Goal: Navigation & Orientation: Find specific page/section

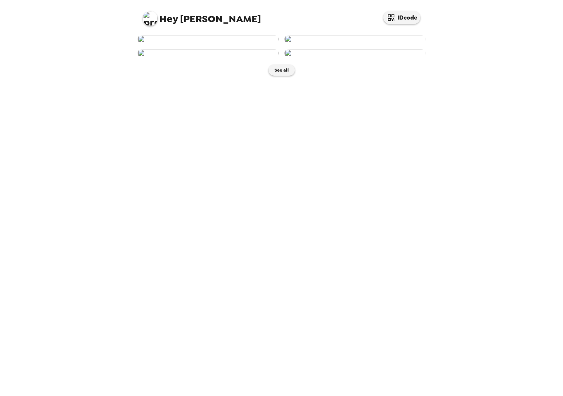
click at [235, 43] on img at bounding box center [208, 39] width 141 height 8
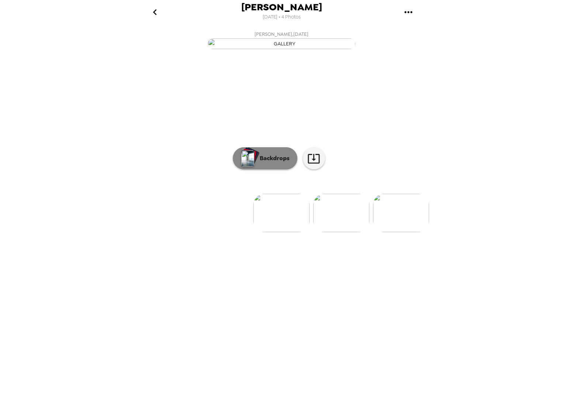
click at [274, 163] on p "Backdrops" at bounding box center [273, 158] width 34 height 9
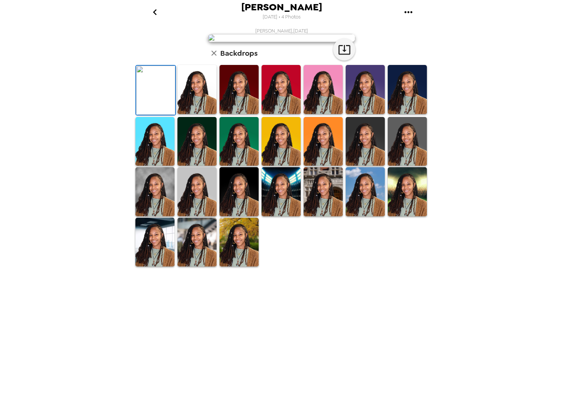
click at [246, 114] on img at bounding box center [238, 89] width 39 height 49
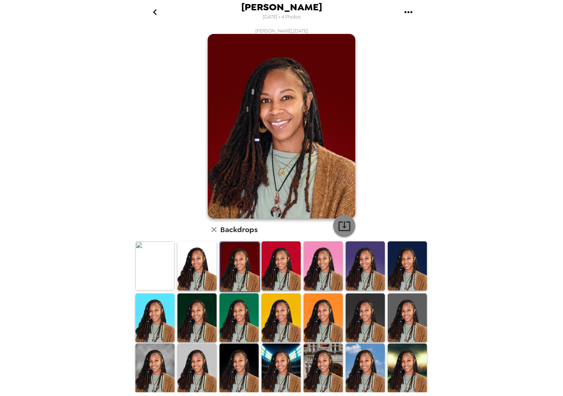
click at [345, 223] on icon "button" at bounding box center [344, 225] width 13 height 13
click at [194, 323] on img at bounding box center [196, 317] width 39 height 49
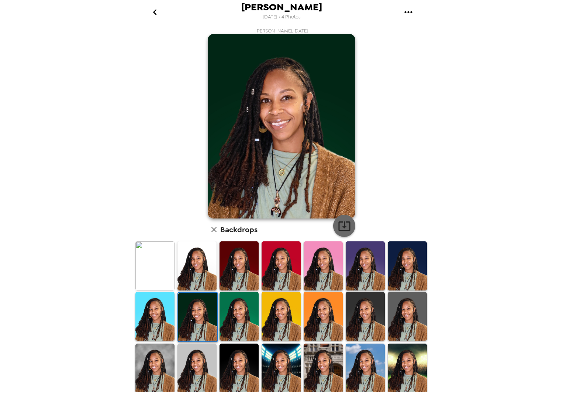
click at [340, 223] on icon "button" at bounding box center [344, 225] width 13 height 13
click at [404, 269] on img at bounding box center [406, 265] width 39 height 49
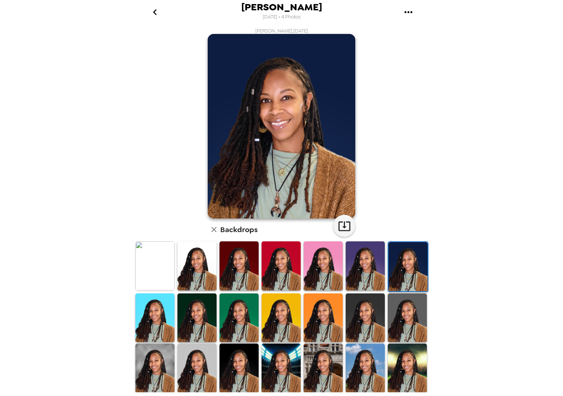
click at [361, 321] on img at bounding box center [364, 317] width 39 height 49
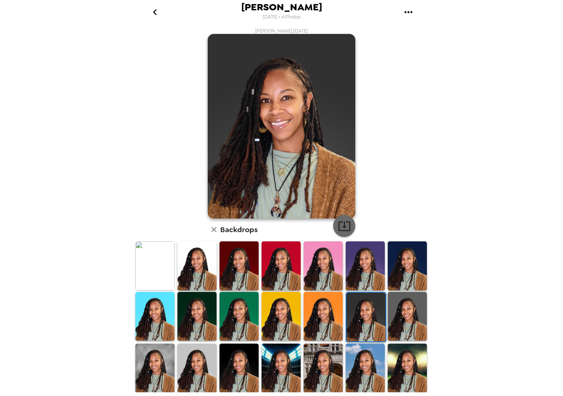
click at [338, 227] on icon "button" at bounding box center [344, 225] width 13 height 13
drag, startPoint x: 321, startPoint y: 316, endPoint x: 302, endPoint y: 319, distance: 19.3
click at [321, 316] on img at bounding box center [322, 316] width 39 height 49
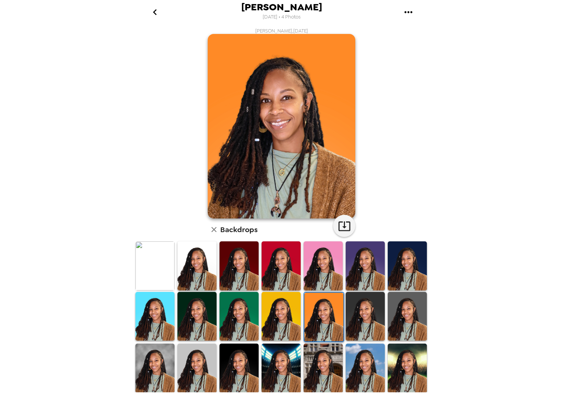
click at [292, 320] on img at bounding box center [280, 316] width 39 height 49
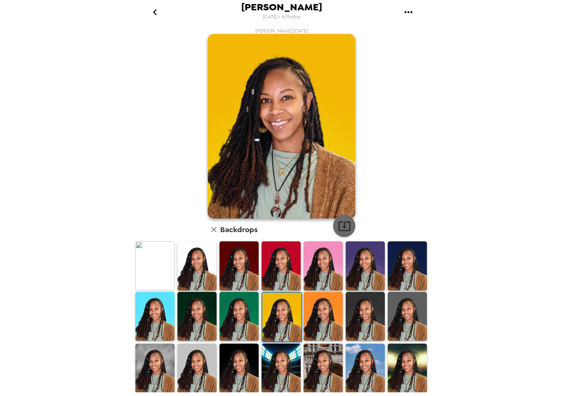
click at [341, 224] on icon "button" at bounding box center [344, 226] width 12 height 10
click at [403, 311] on img at bounding box center [406, 316] width 39 height 49
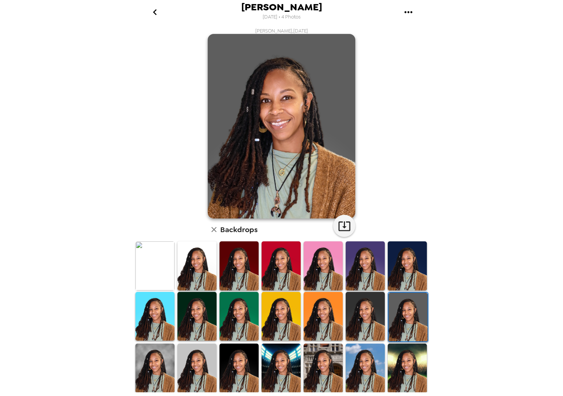
click at [196, 268] on img at bounding box center [196, 265] width 39 height 49
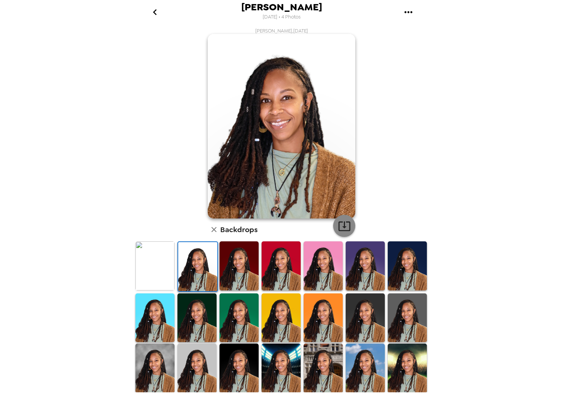
click at [342, 221] on icon "button" at bounding box center [344, 225] width 13 height 13
click at [281, 271] on img at bounding box center [280, 265] width 39 height 49
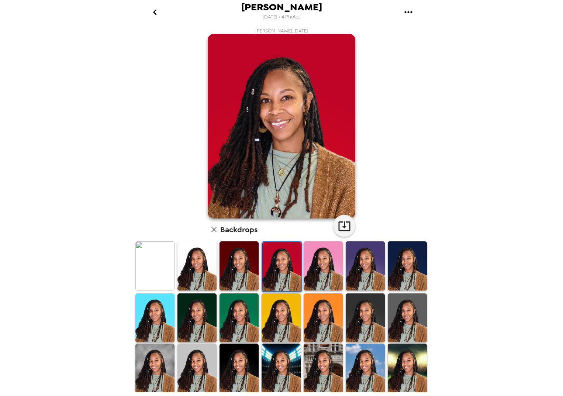
click at [322, 272] on img at bounding box center [322, 265] width 39 height 49
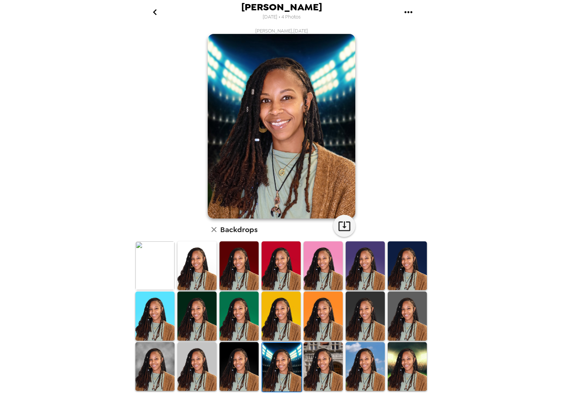
click at [316, 367] on img at bounding box center [322, 366] width 39 height 49
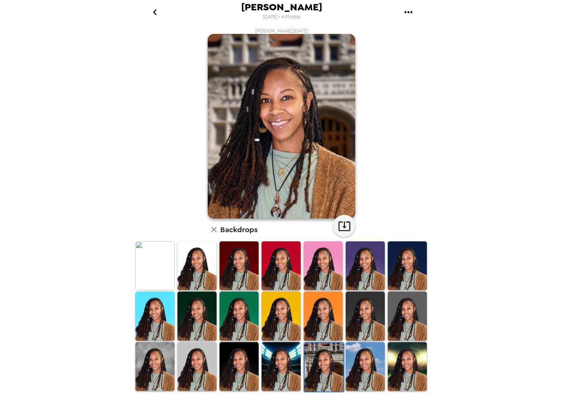
click at [364, 373] on img at bounding box center [364, 366] width 39 height 49
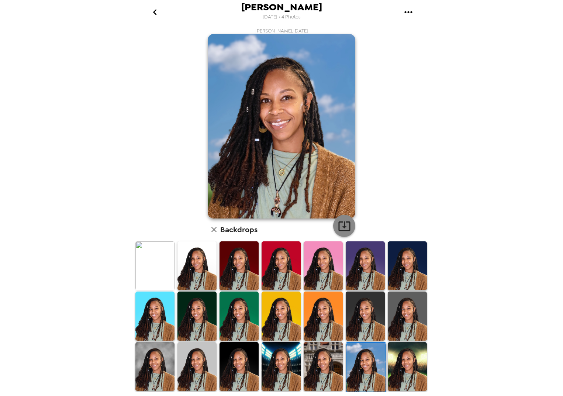
click at [345, 226] on icon "button" at bounding box center [344, 225] width 13 height 13
click at [410, 360] on img at bounding box center [406, 366] width 39 height 49
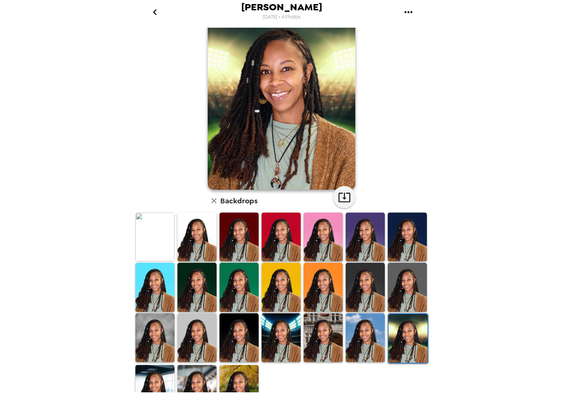
scroll to position [37, 0]
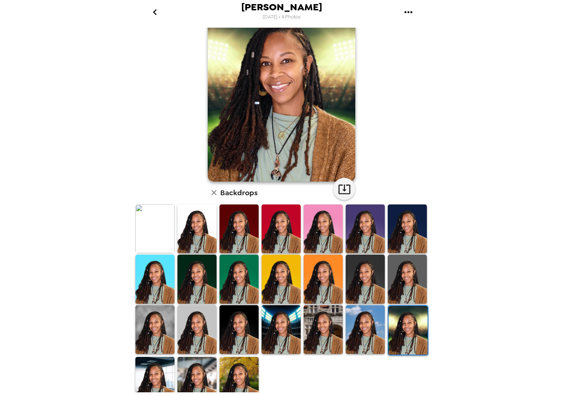
click at [152, 364] on img at bounding box center [154, 381] width 39 height 49
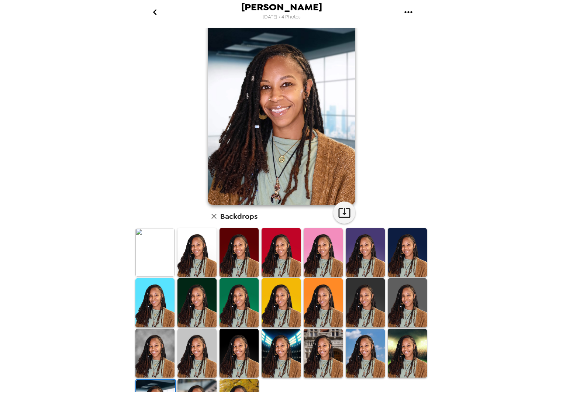
scroll to position [0, 0]
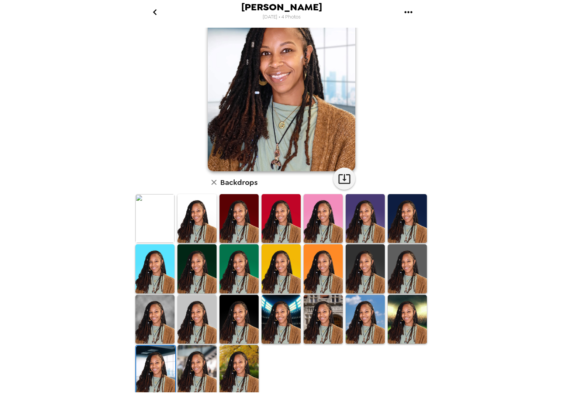
click at [194, 355] on img at bounding box center [196, 369] width 39 height 49
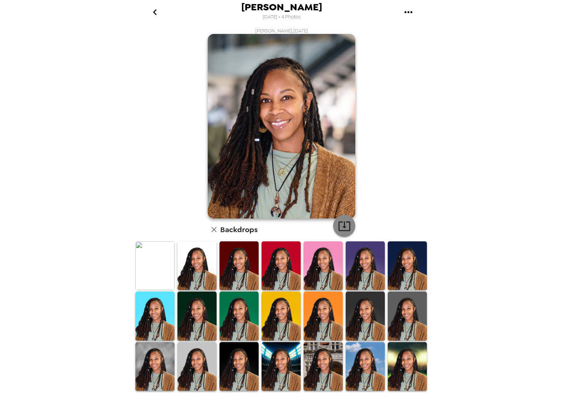
click at [341, 225] on icon "button" at bounding box center [344, 226] width 12 height 10
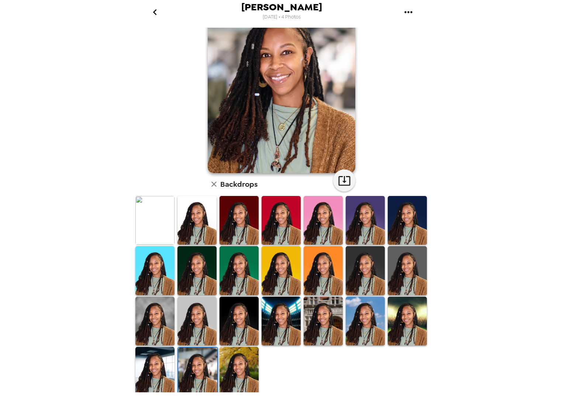
scroll to position [47, 0]
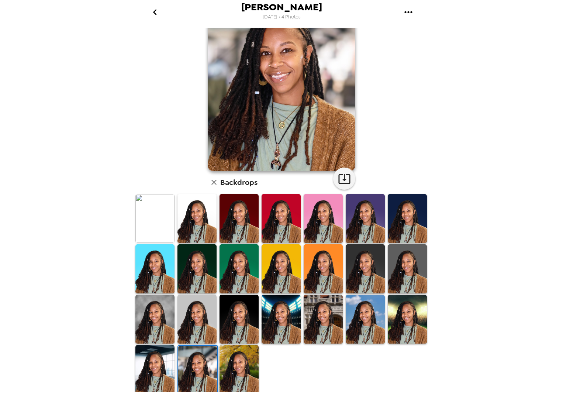
click at [242, 357] on img at bounding box center [238, 369] width 39 height 49
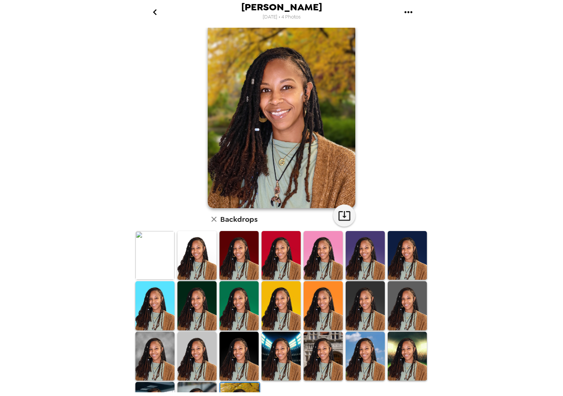
scroll to position [0, 0]
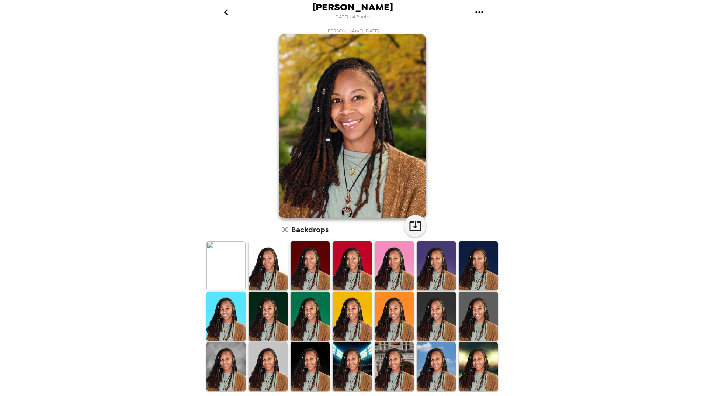
click at [397, 360] on img at bounding box center [394, 366] width 39 height 49
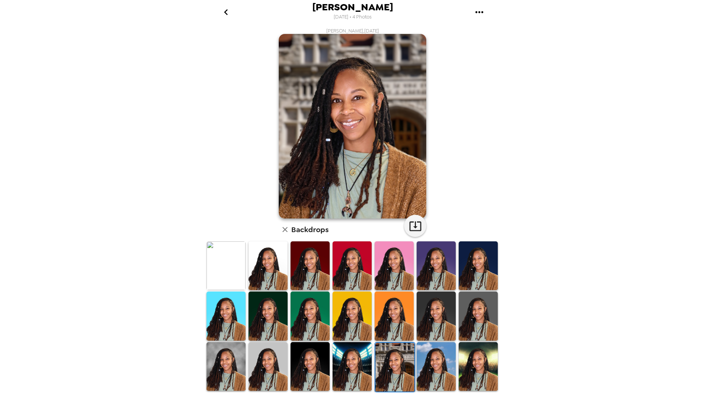
click at [315, 320] on img at bounding box center [310, 315] width 39 height 49
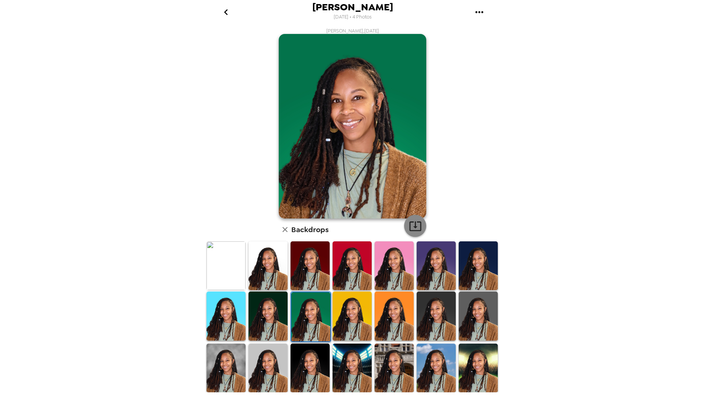
click at [416, 224] on icon "button" at bounding box center [415, 225] width 13 height 13
click at [283, 229] on icon "button" at bounding box center [284, 229] width 5 height 5
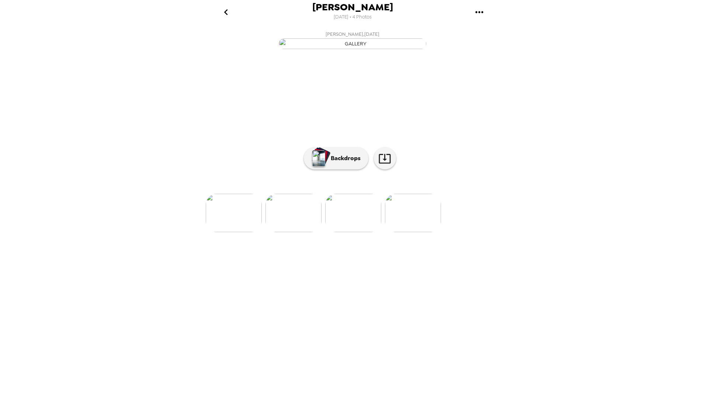
click at [420, 232] on img at bounding box center [413, 213] width 56 height 38
click at [349, 163] on p "Backdrops" at bounding box center [344, 158] width 34 height 9
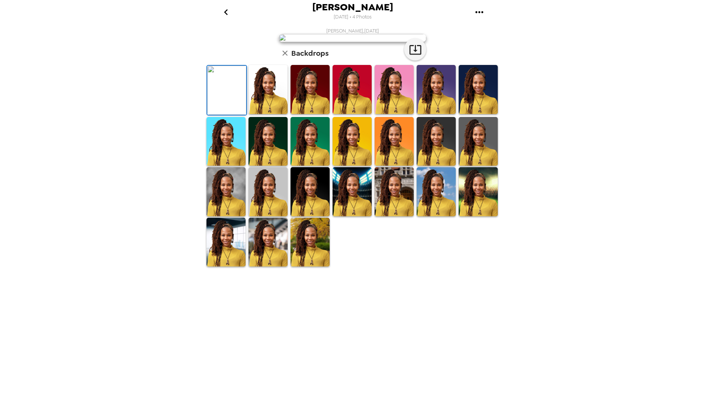
click at [304, 166] on img at bounding box center [310, 141] width 39 height 49
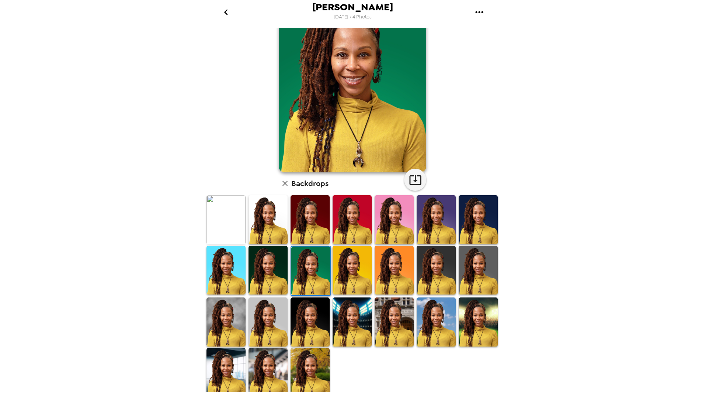
scroll to position [47, 0]
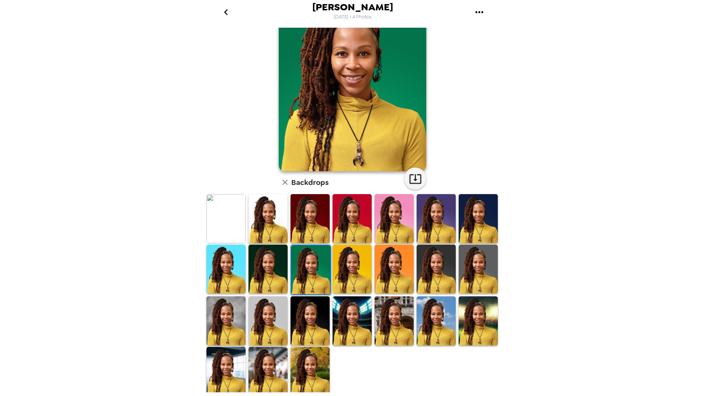
drag, startPoint x: 233, startPoint y: 272, endPoint x: 535, endPoint y: 243, distance: 303.7
click at [233, 272] on img at bounding box center [225, 268] width 39 height 49
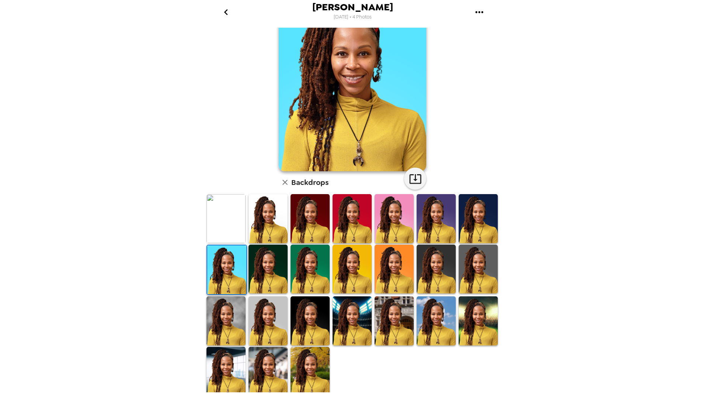
scroll to position [10, 0]
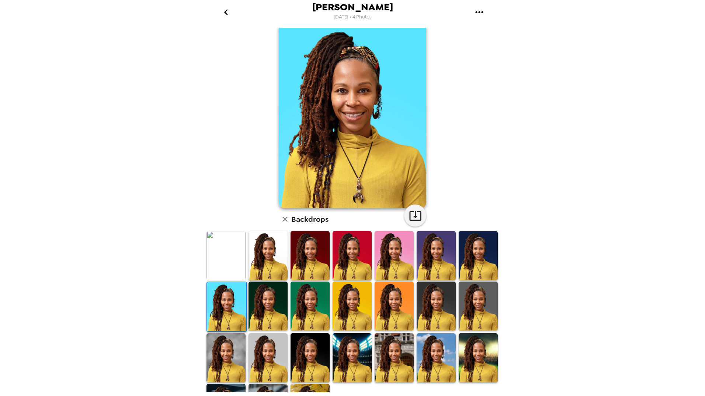
click at [264, 357] on img at bounding box center [267, 357] width 39 height 49
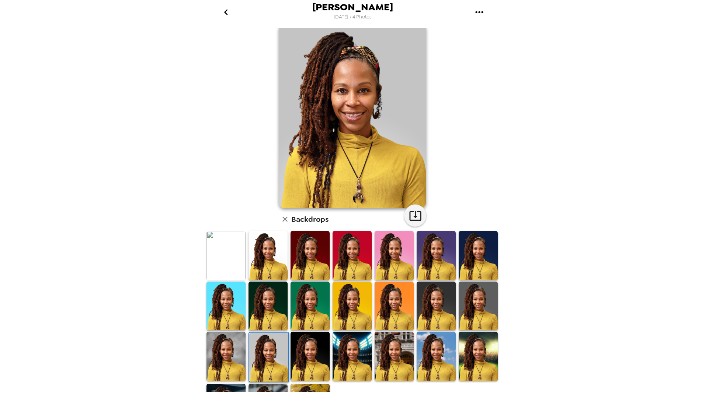
click at [437, 358] on img at bounding box center [436, 355] width 39 height 49
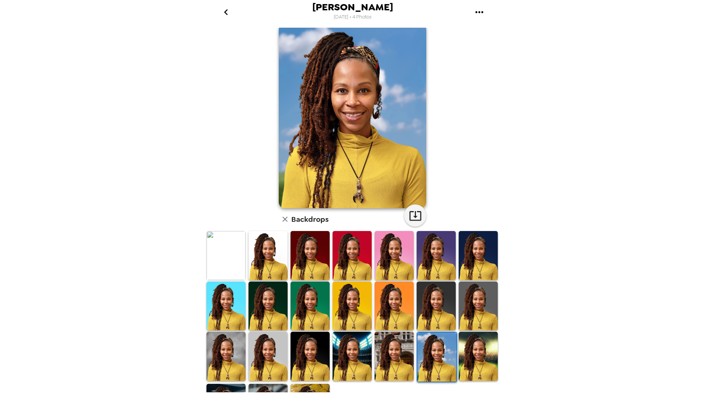
click at [282, 217] on icon "button" at bounding box center [285, 219] width 9 height 9
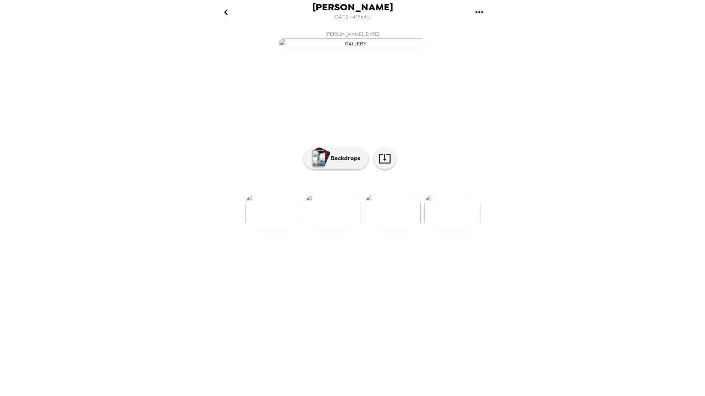
scroll to position [0, 79]
click at [267, 232] on img at bounding box center [274, 213] width 56 height 38
click at [354, 163] on p "Backdrops" at bounding box center [344, 158] width 34 height 9
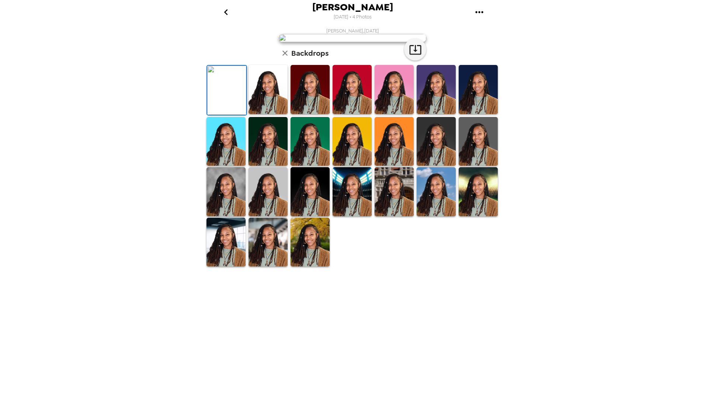
click at [433, 216] on img at bounding box center [436, 191] width 39 height 49
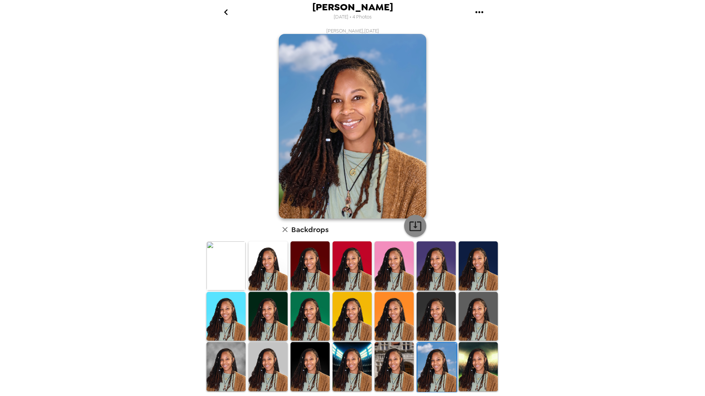
click at [409, 227] on icon "button" at bounding box center [415, 225] width 13 height 13
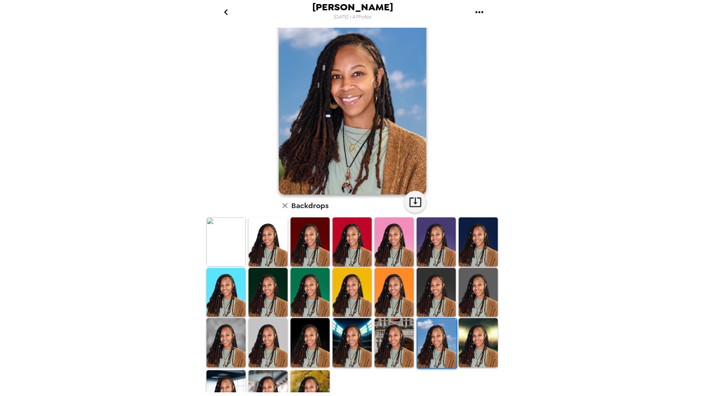
scroll to position [37, 0]
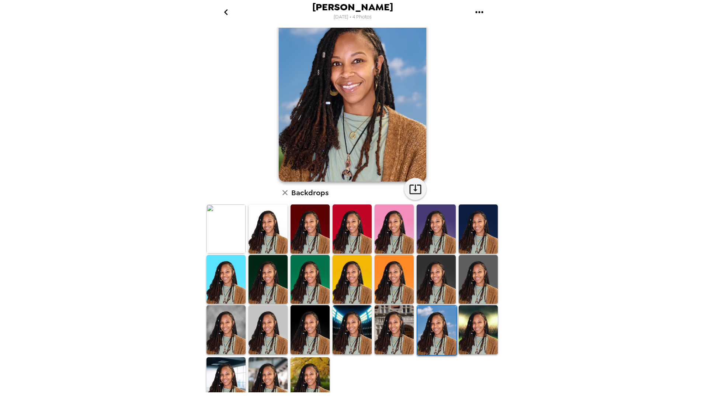
click at [378, 219] on img at bounding box center [394, 228] width 39 height 49
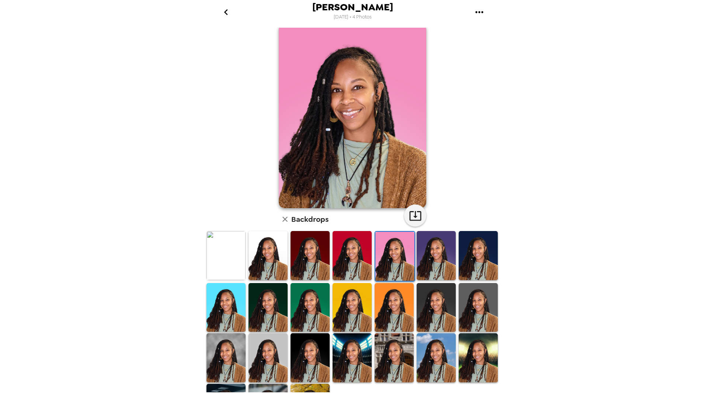
scroll to position [0, 0]
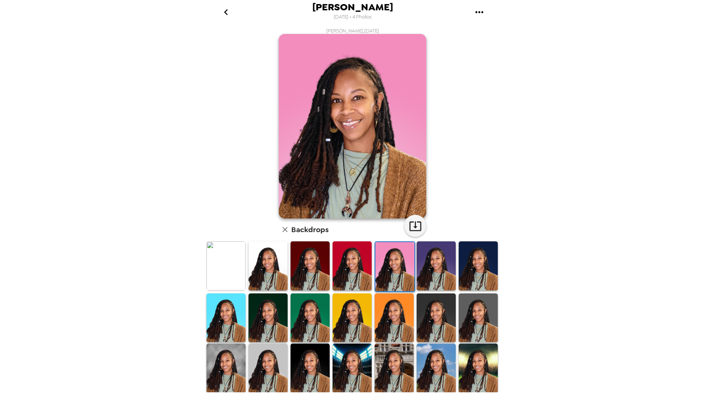
click at [358, 264] on img at bounding box center [352, 265] width 39 height 49
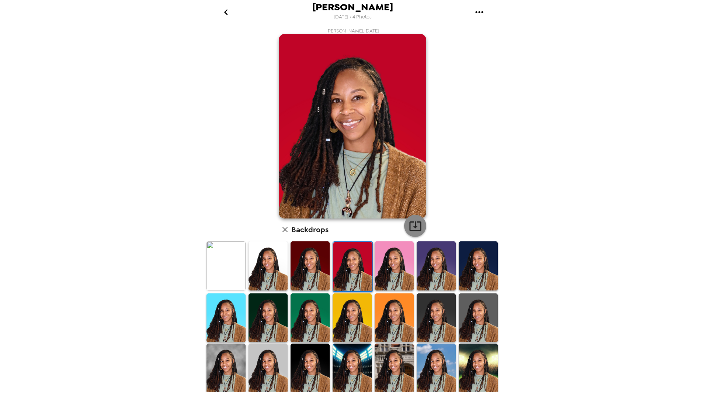
click at [412, 221] on icon "button" at bounding box center [415, 226] width 12 height 10
click at [286, 229] on icon "button" at bounding box center [285, 229] width 9 height 9
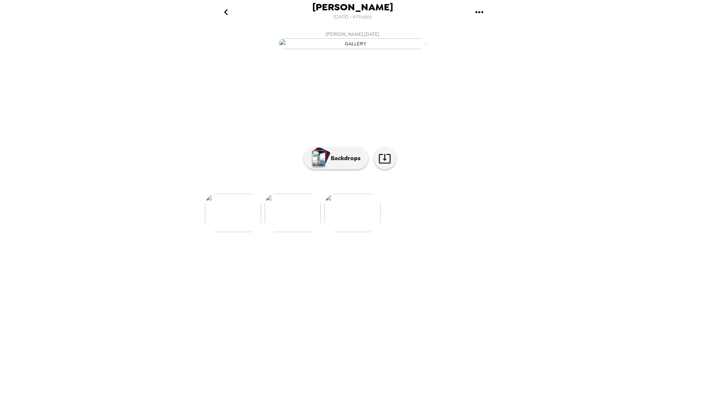
click at [345, 232] on img at bounding box center [352, 213] width 56 height 38
click at [330, 163] on p "Backdrops" at bounding box center [344, 158] width 34 height 9
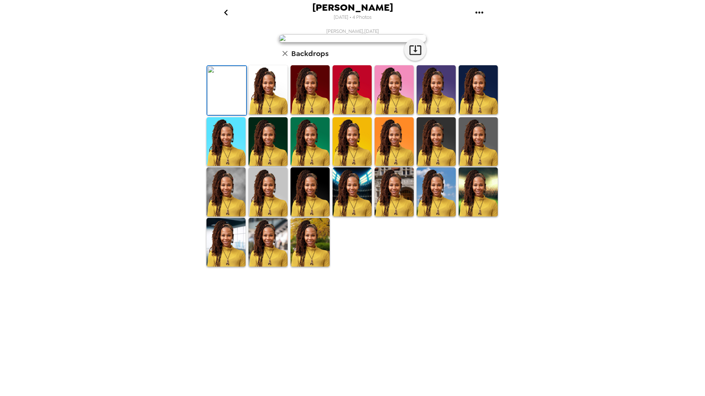
scroll to position [0, 0]
click at [444, 216] on img at bounding box center [436, 191] width 39 height 49
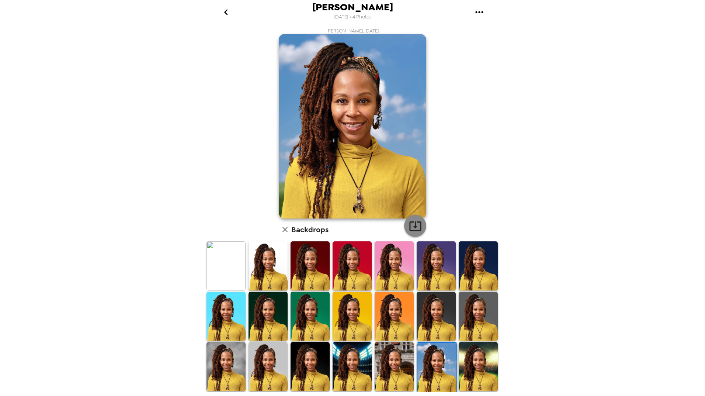
click at [410, 231] on icon "button" at bounding box center [415, 225] width 13 height 13
click at [520, 10] on div "[PERSON_NAME] [DATE] • 4 Photos [PERSON_NAME] , [DATE] Backdrops" at bounding box center [352, 198] width 705 height 396
